Goal: Task Accomplishment & Management: Manage account settings

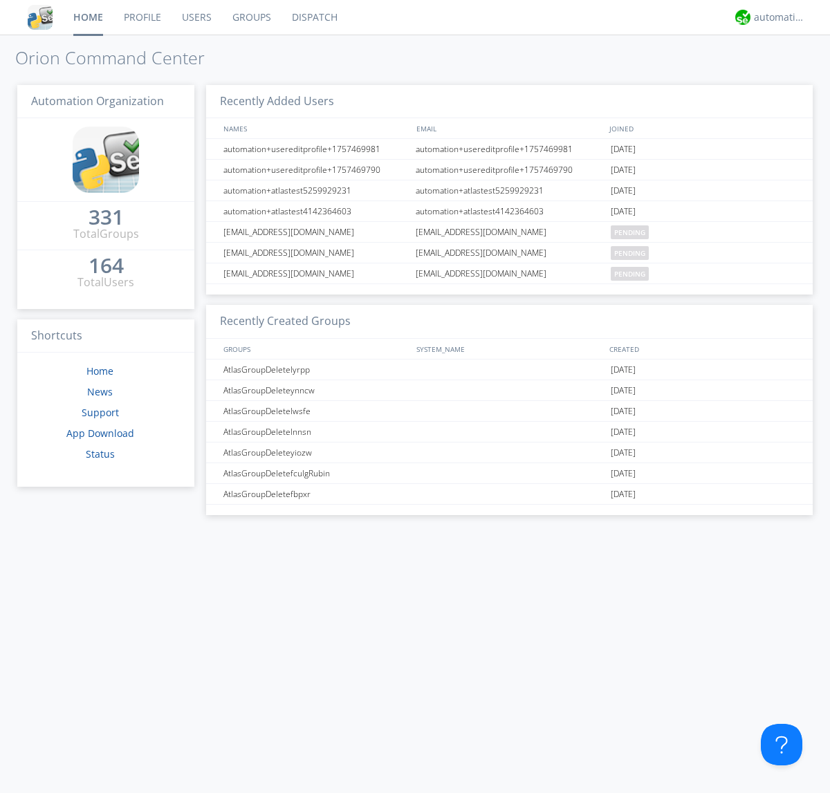
click at [196, 17] on link "Users" at bounding box center [196, 17] width 50 height 35
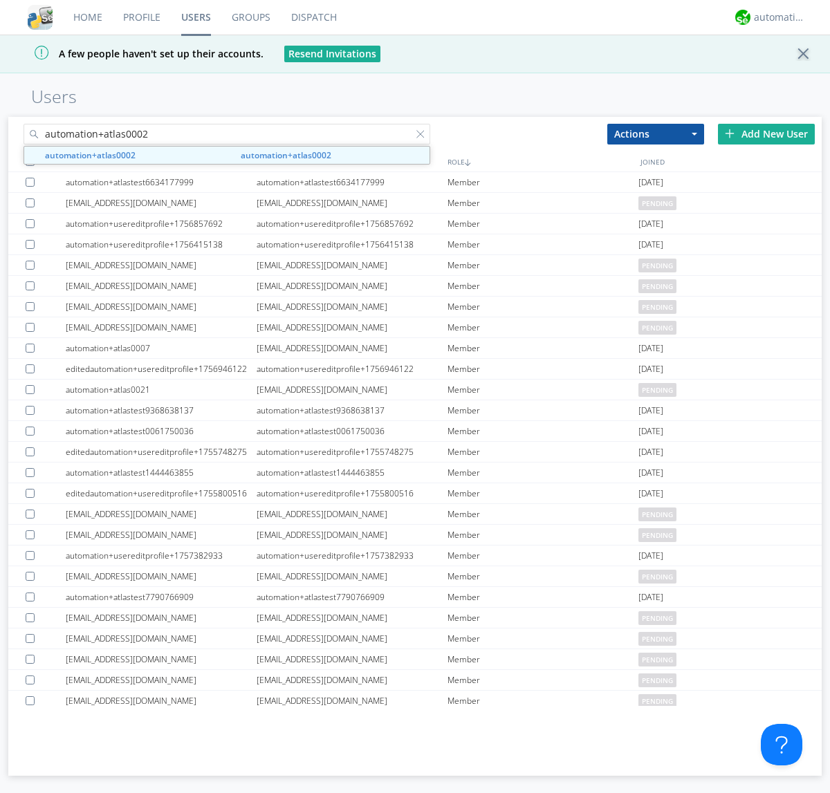
type input "automation+atlas0002"
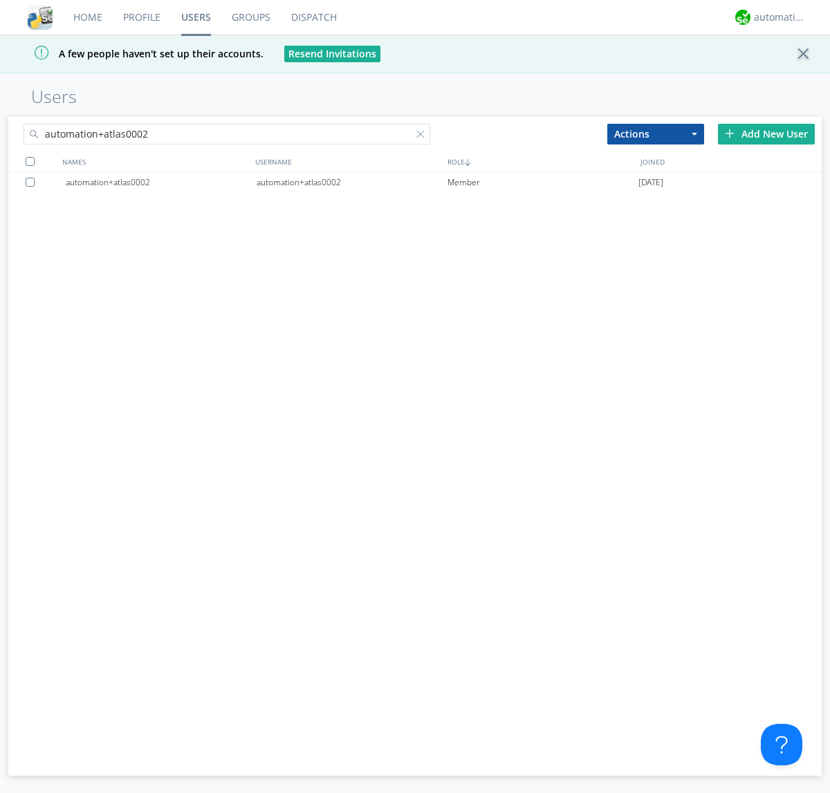
click at [351, 182] on div "automation+atlas0002" at bounding box center [352, 182] width 191 height 21
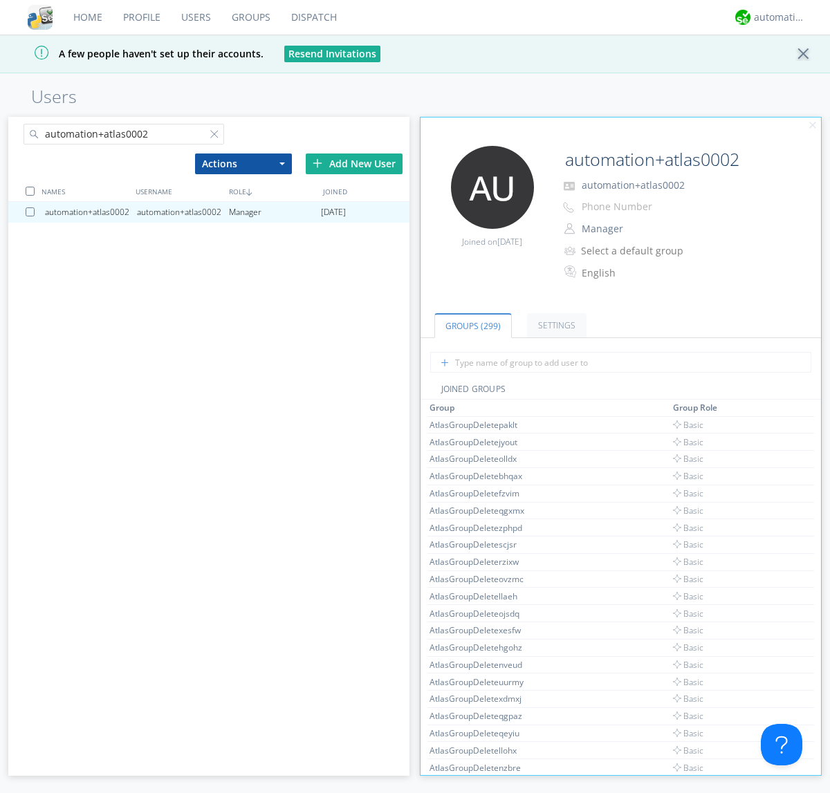
click at [645, 229] on button "Manager" at bounding box center [646, 228] width 138 height 19
click at [0, 0] on link "Basic User" at bounding box center [0, 0] width 0 height 0
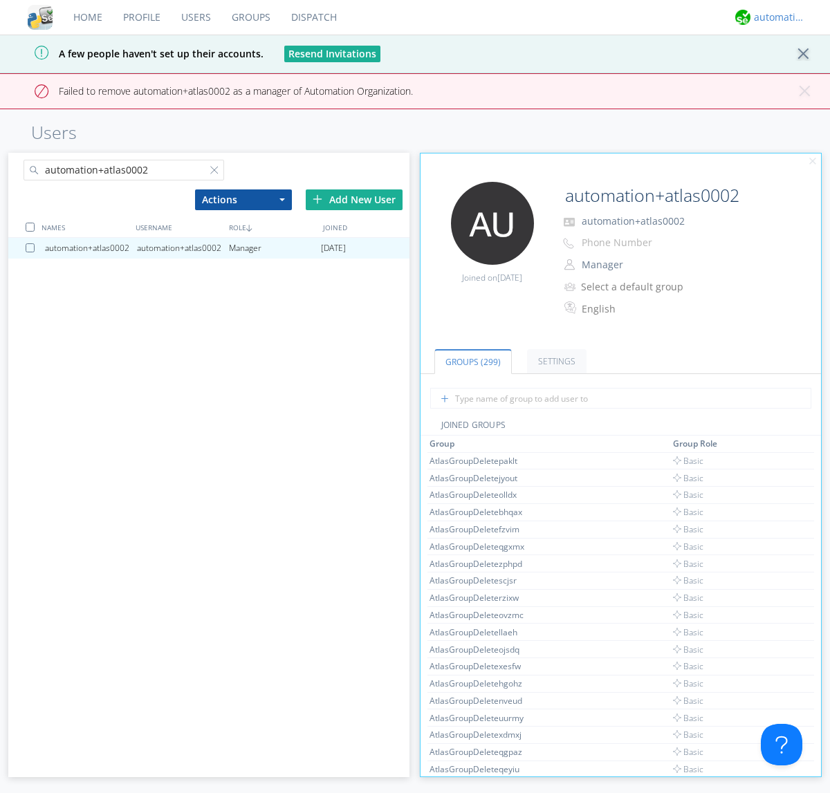
click at [776, 17] on div "automation+atlas" at bounding box center [780, 17] width 52 height 14
